Goal: Task Accomplishment & Management: Manage account settings

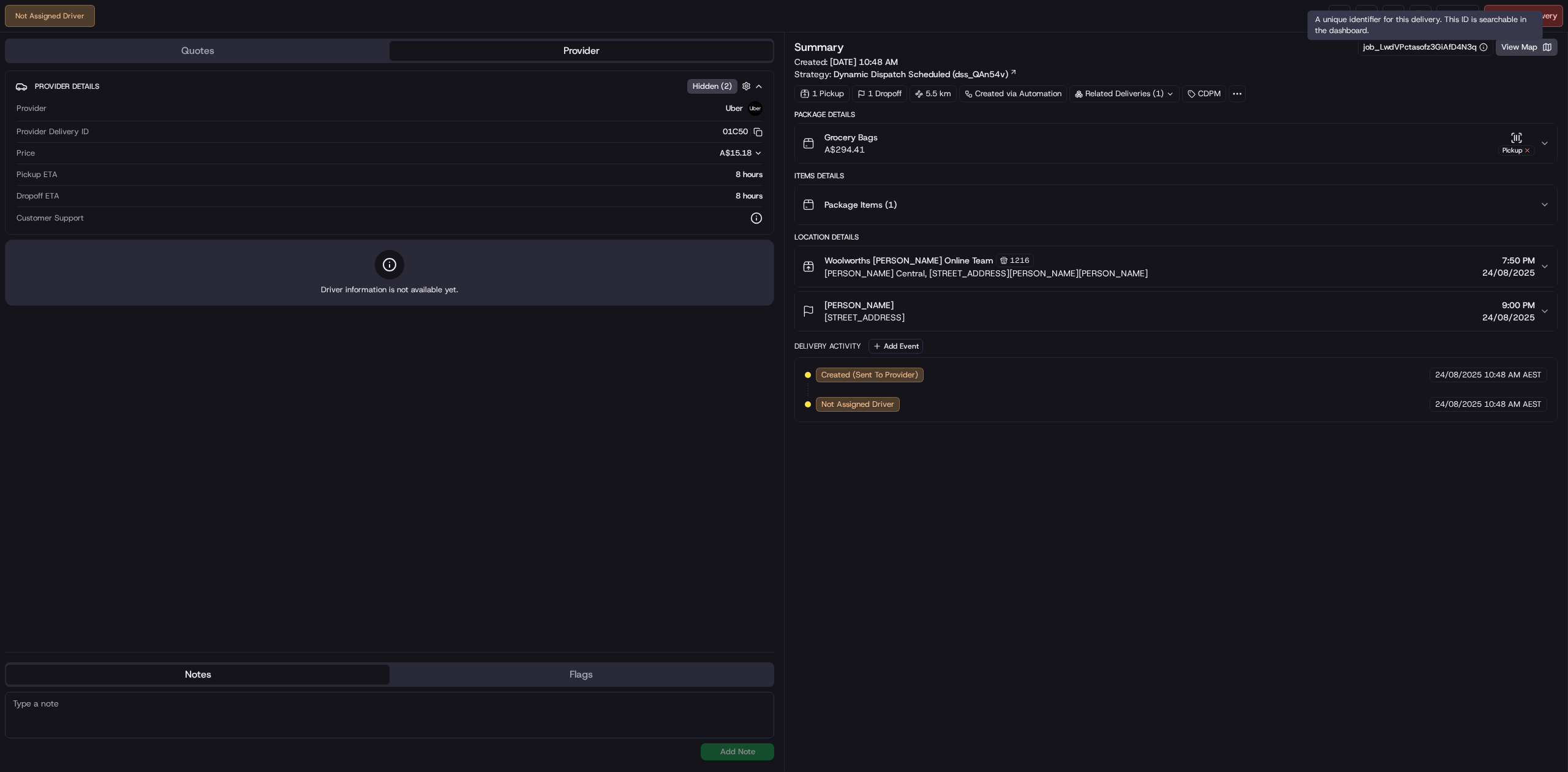
click at [1512, 18] on div "A unique identifier for this delivery. This ID is searchable in the dashboard. …" at bounding box center [1424, 25] width 235 height 29
click at [1566, 13] on div "Not Assigned Driver Reassign Cancel Delivery" at bounding box center [784, 16] width 1568 height 32
click at [1536, 13] on span "Cancel Delivery" at bounding box center [1530, 16] width 55 height 11
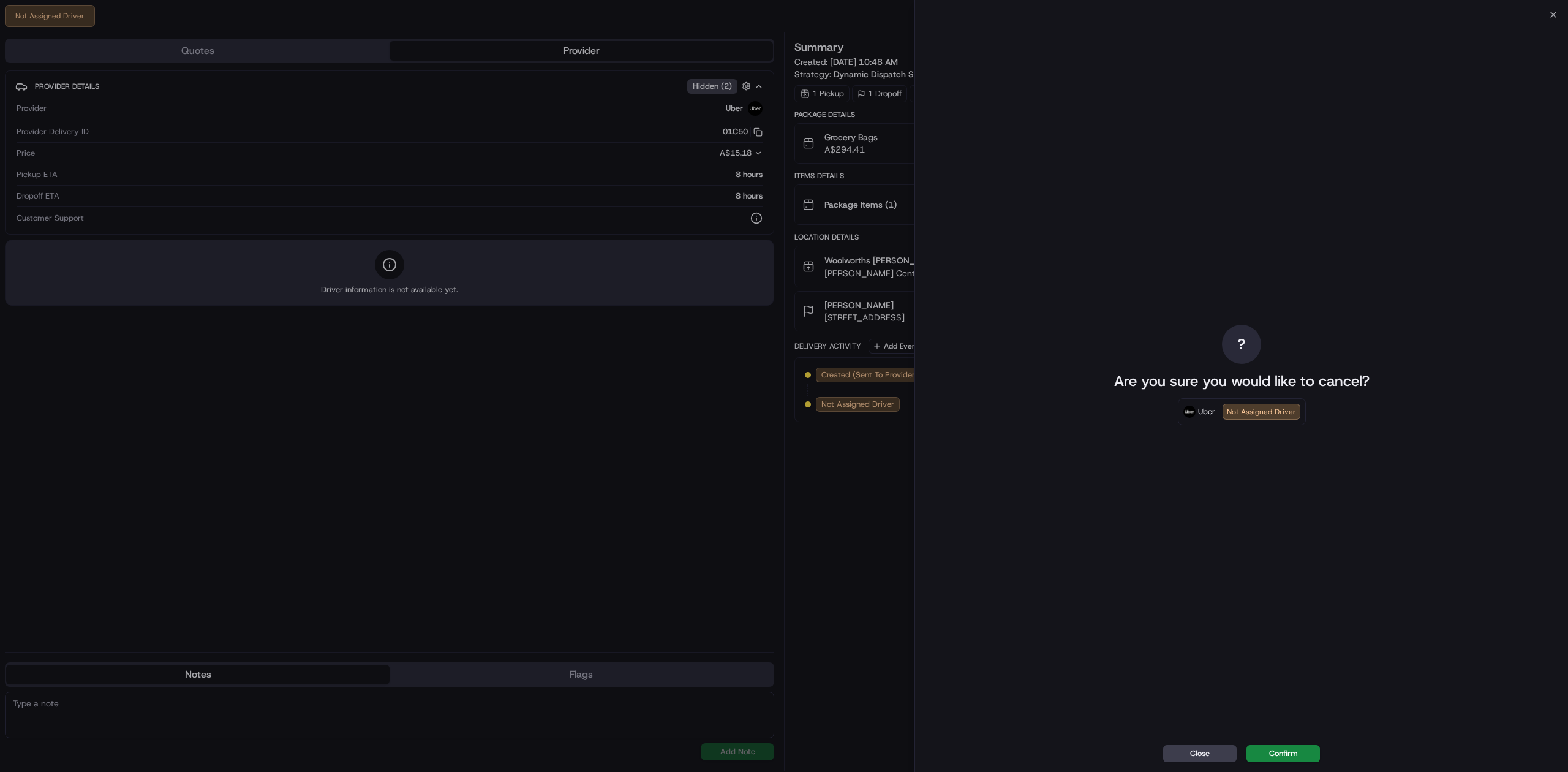
click at [1266, 746] on button "Confirm" at bounding box center [1283, 754] width 74 height 17
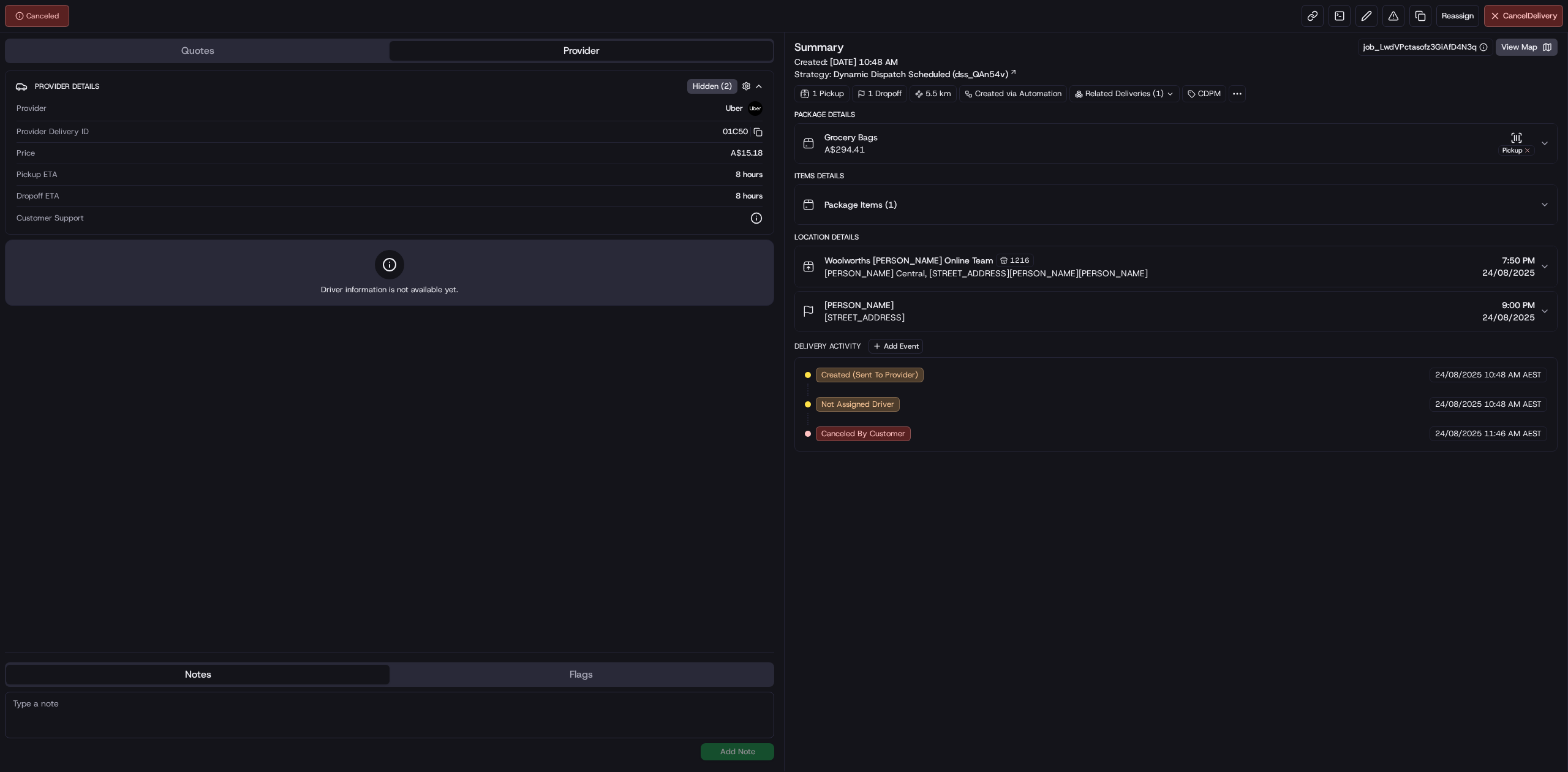
click at [387, 452] on div "Provider Details Hidden ( 2 ) Provider Uber Provider Delivery ID 01C50 Copy del…" at bounding box center [389, 356] width 769 height 572
